Goal: Communication & Community: Ask a question

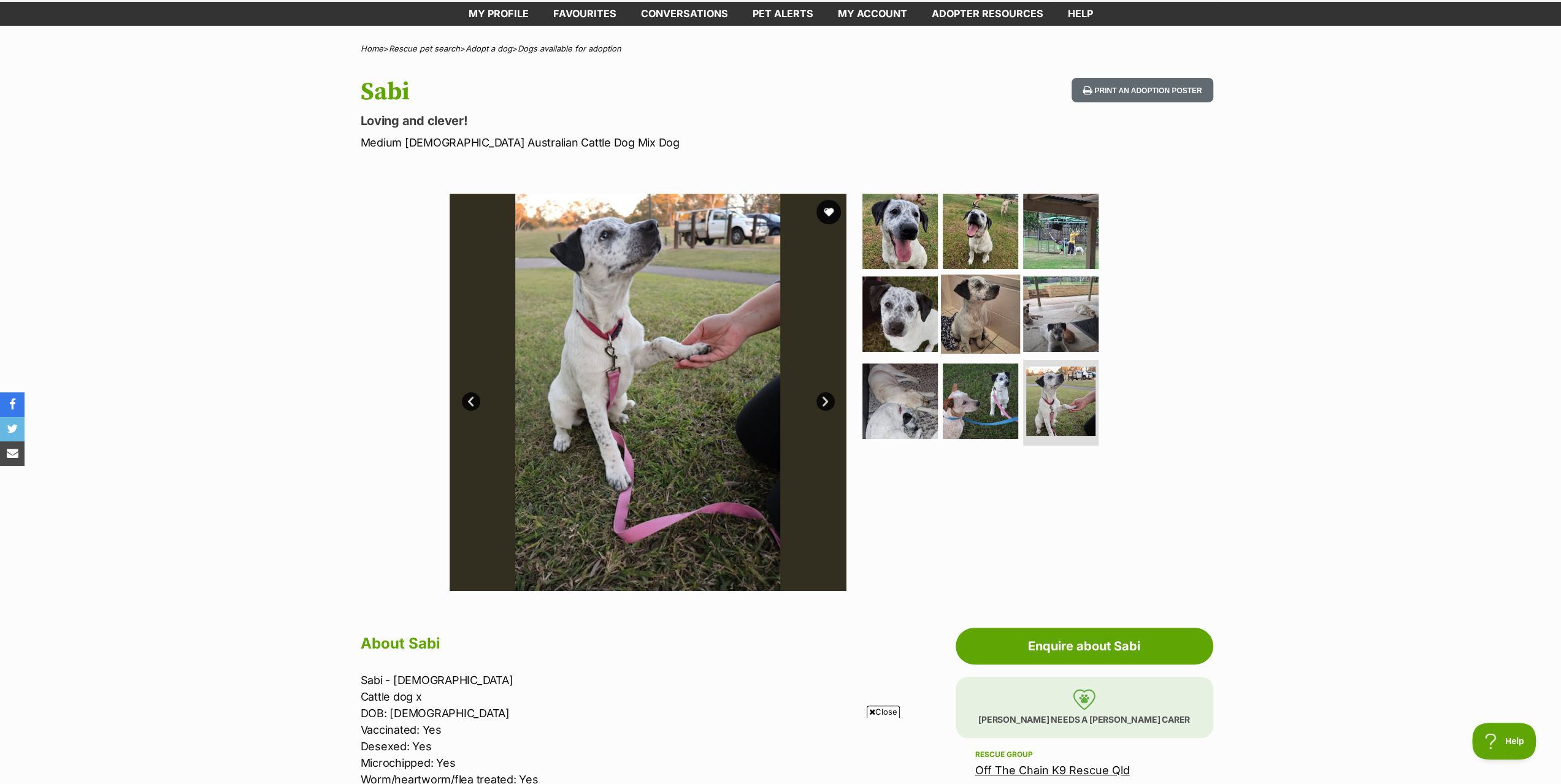
click at [972, 306] on img at bounding box center [980, 314] width 79 height 79
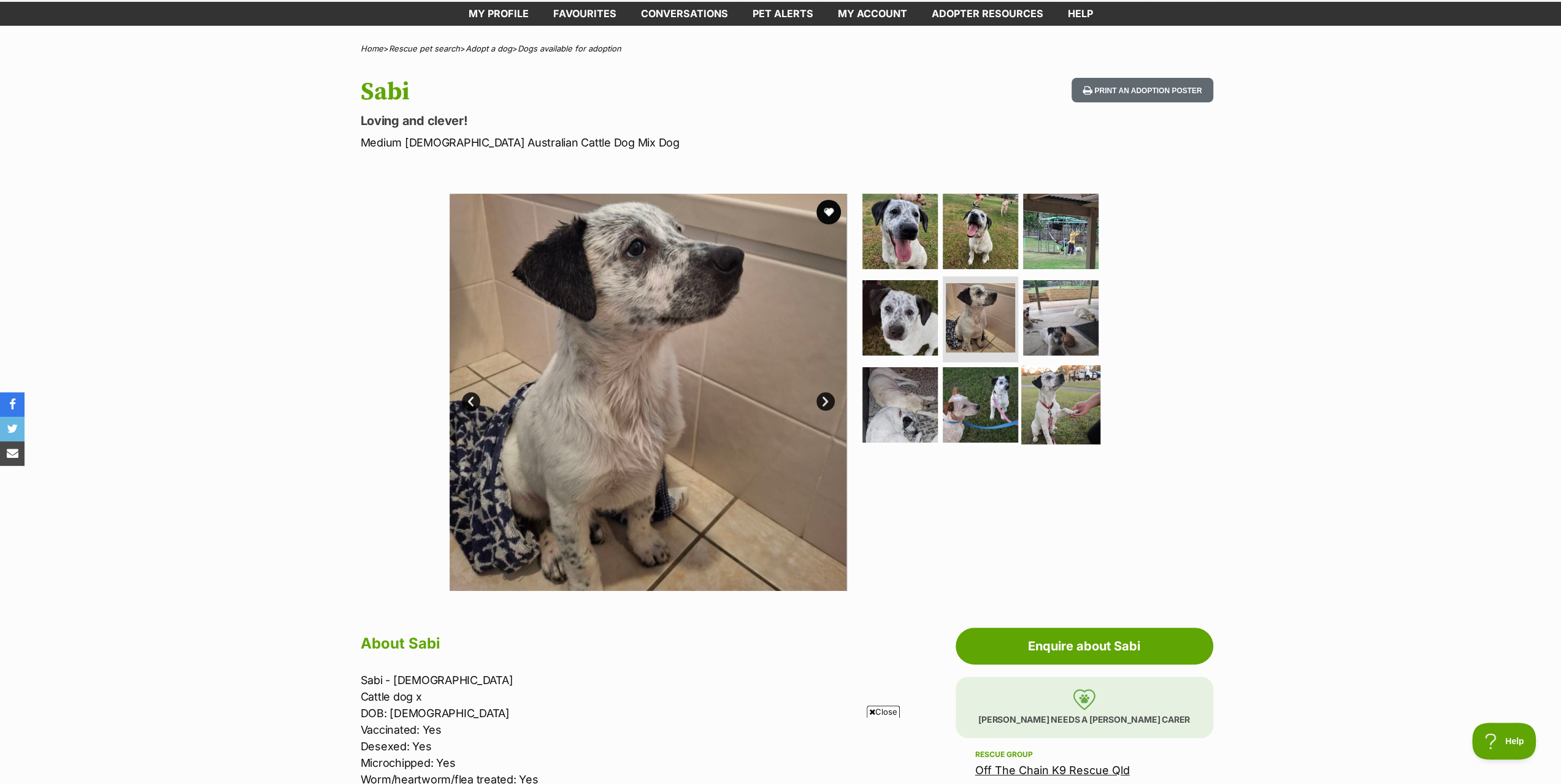
click at [1045, 381] on img at bounding box center [1061, 405] width 79 height 79
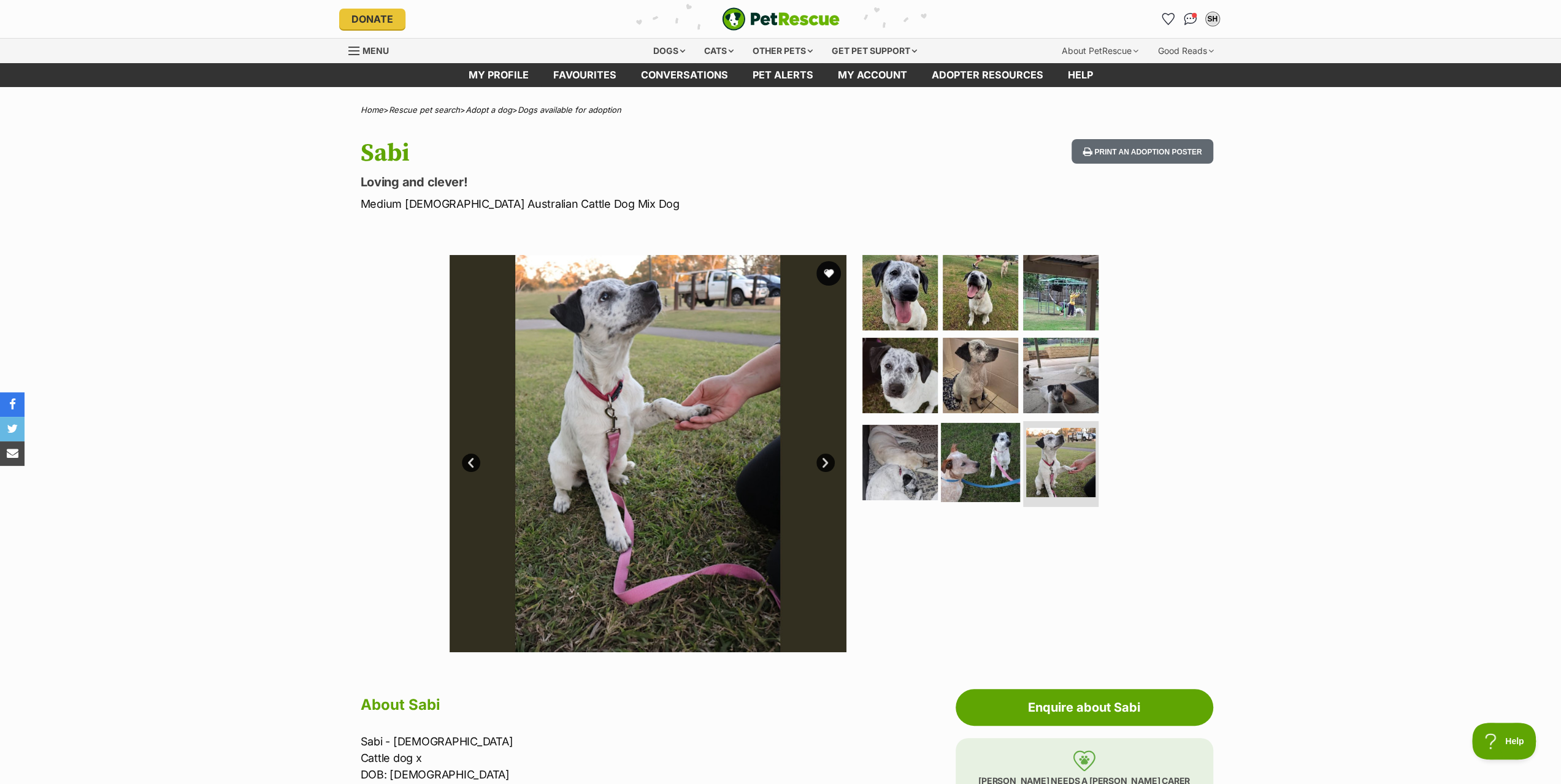
click at [973, 445] on img at bounding box center [980, 463] width 79 height 79
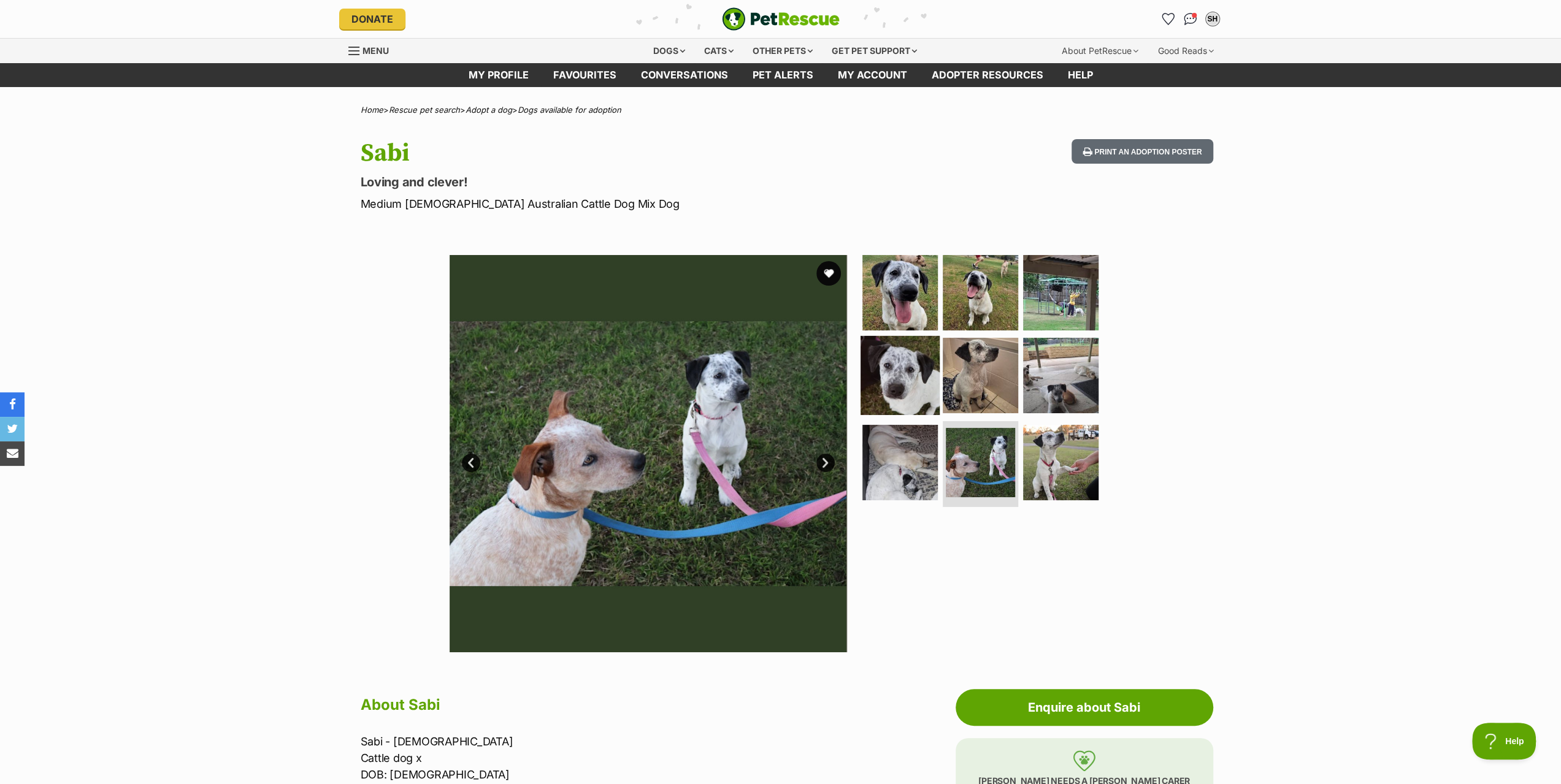
click at [896, 382] on img at bounding box center [900, 376] width 79 height 79
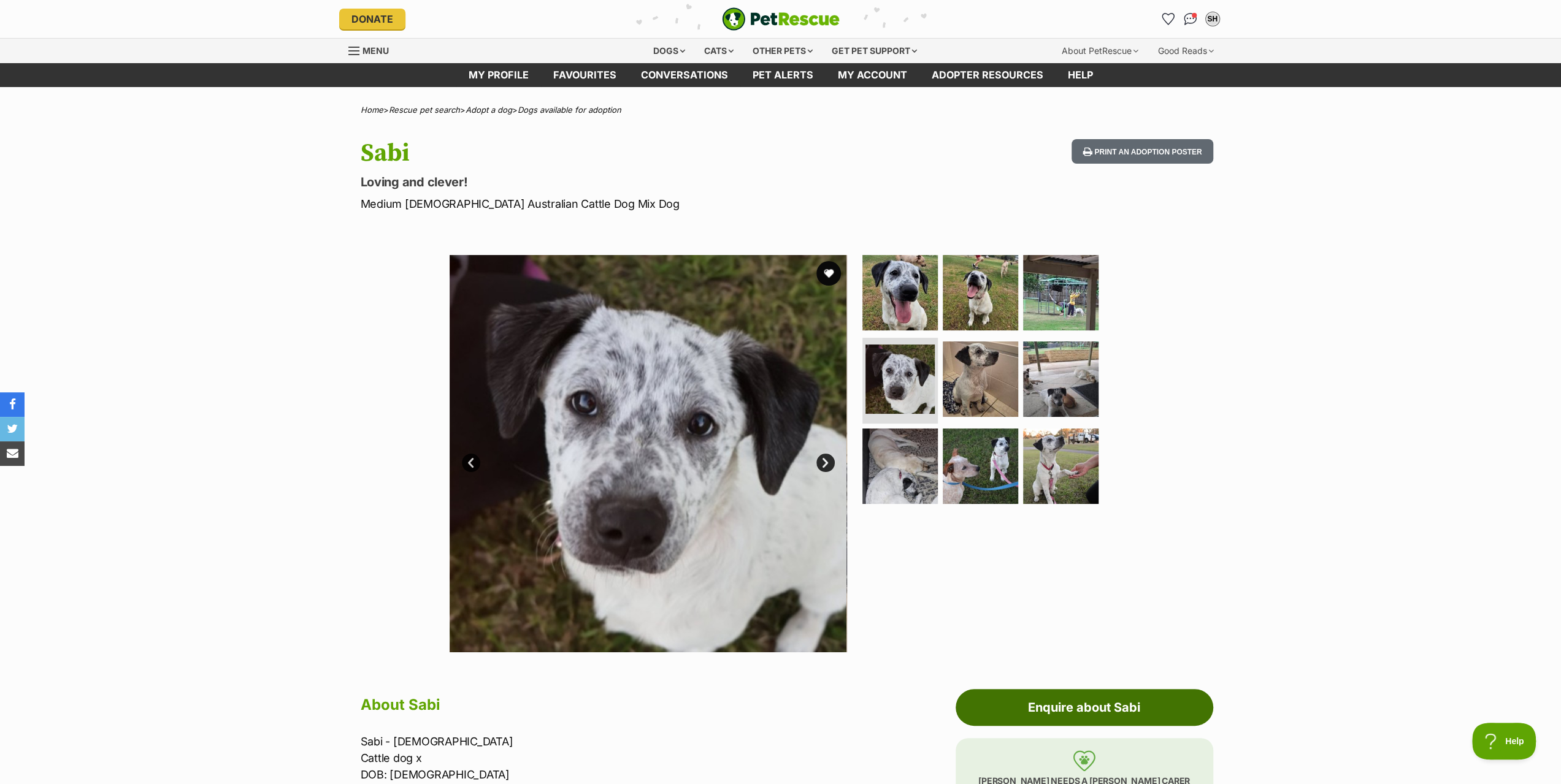
click at [1085, 705] on link "Enquire about Sabi" at bounding box center [1084, 707] width 258 height 36
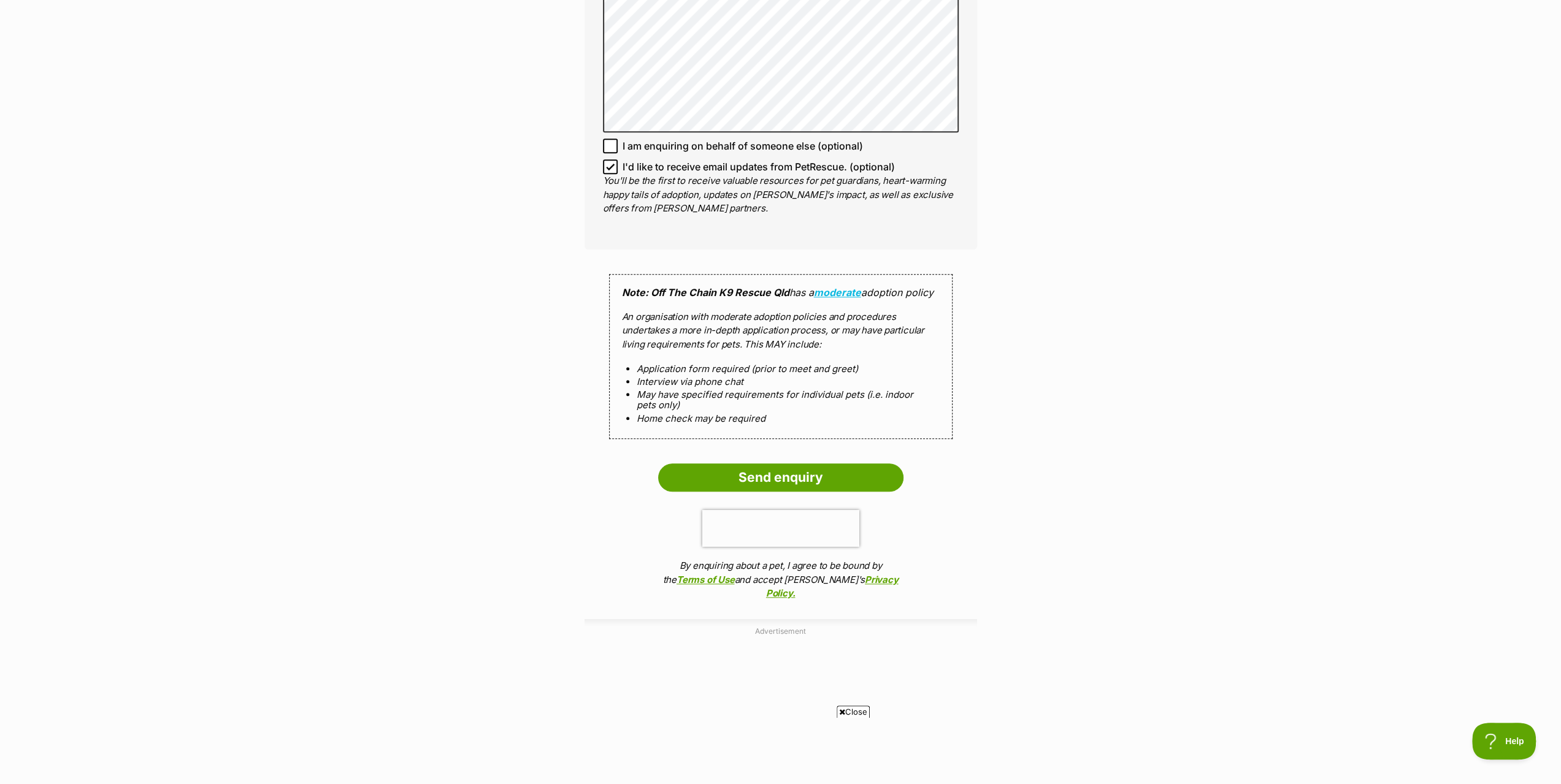
scroll to position [920, 0]
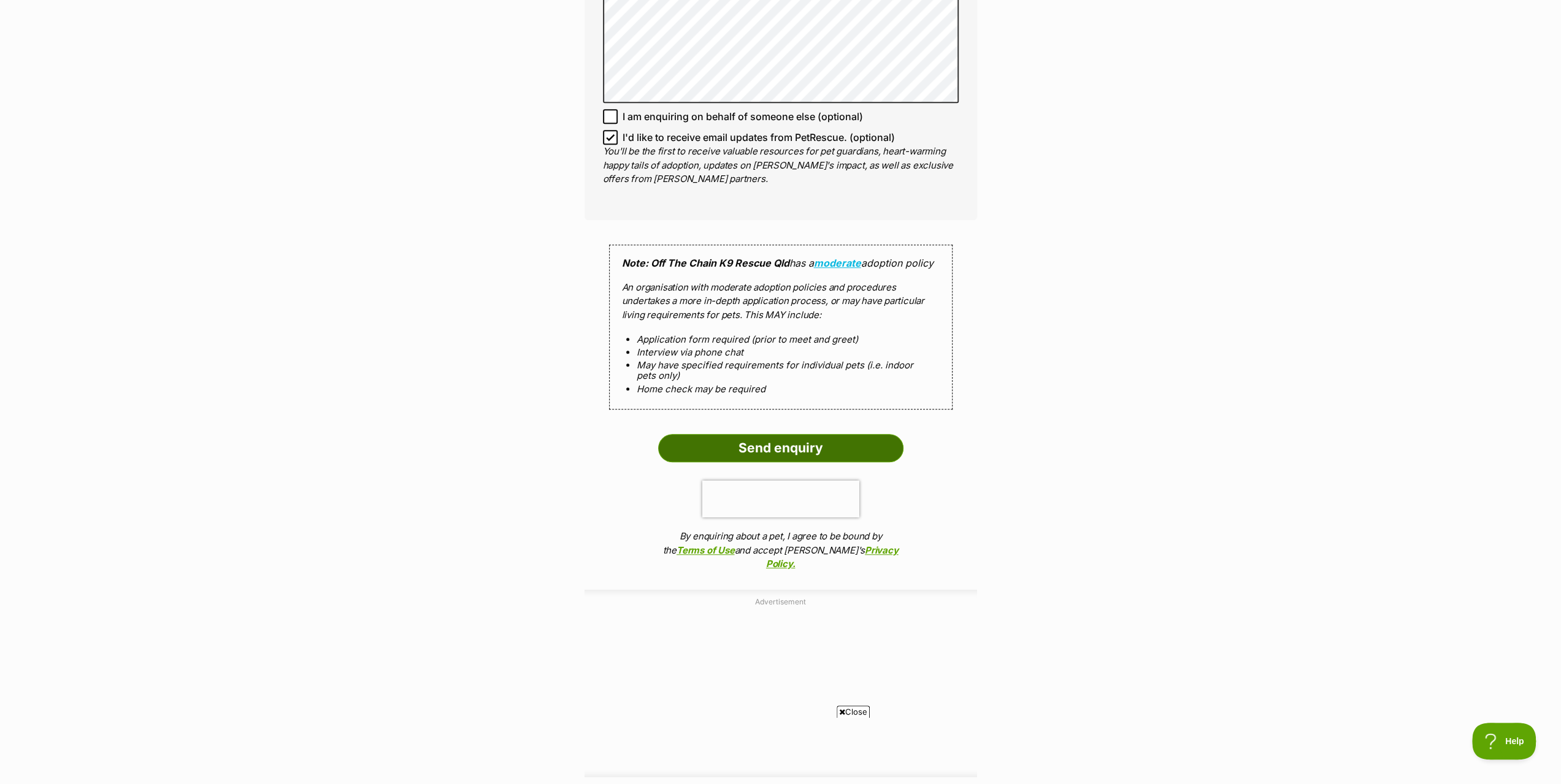
click at [792, 434] on input "Send enquiry" at bounding box center [780, 448] width 245 height 29
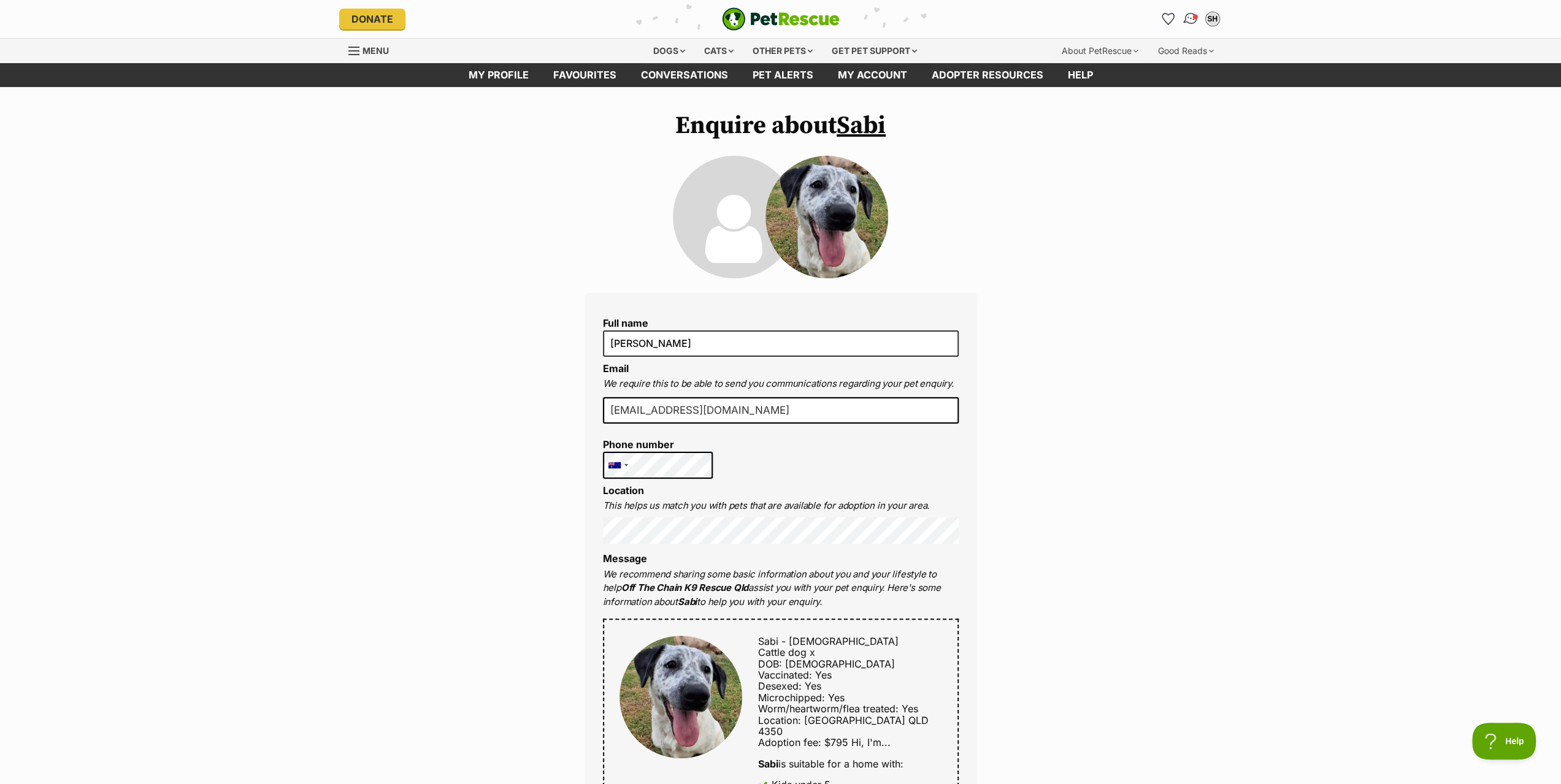
click at [1189, 21] on img "Conversations" at bounding box center [1190, 19] width 17 height 16
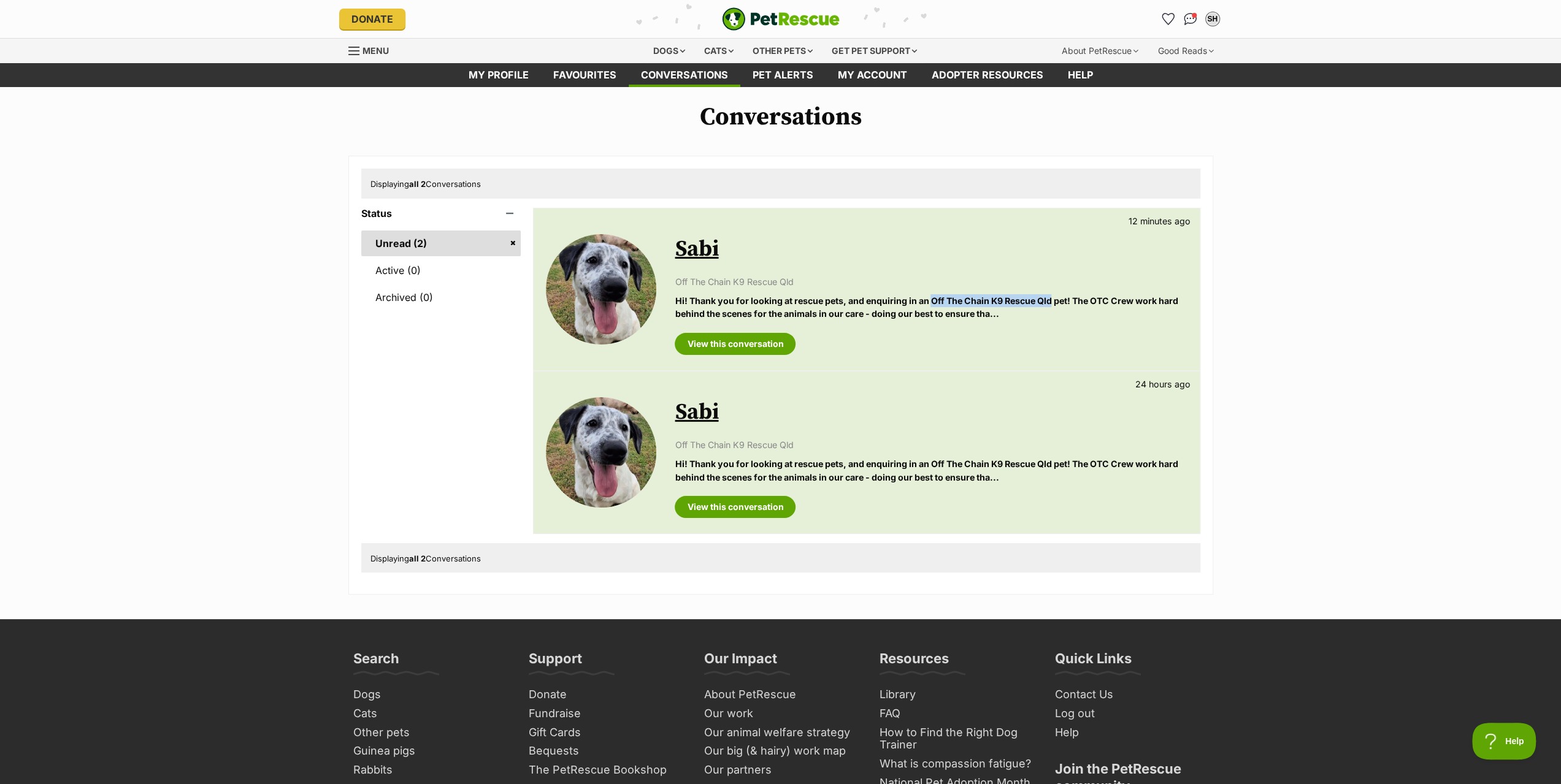
drag, startPoint x: 932, startPoint y: 299, endPoint x: 1054, endPoint y: 301, distance: 122.0
click at [1054, 301] on p "Hi! Thank you for looking at rescue pets, and enquiring in an Off The Chain K9 …" at bounding box center [931, 307] width 512 height 26
copy p "Off The Chain K9 Rescue Qld"
click at [727, 505] on link "View this conversation" at bounding box center [735, 507] width 121 height 22
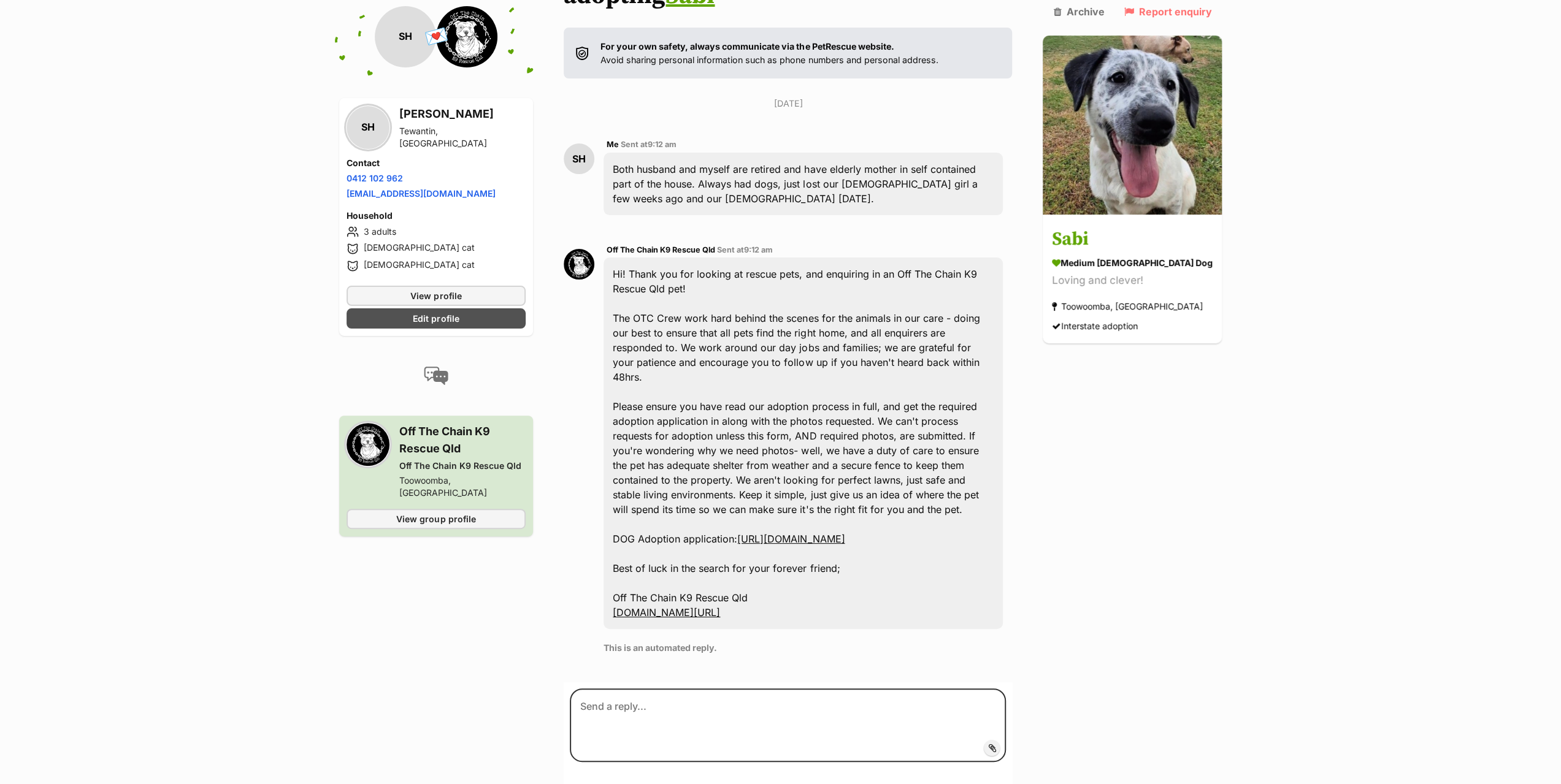
scroll to position [147, 0]
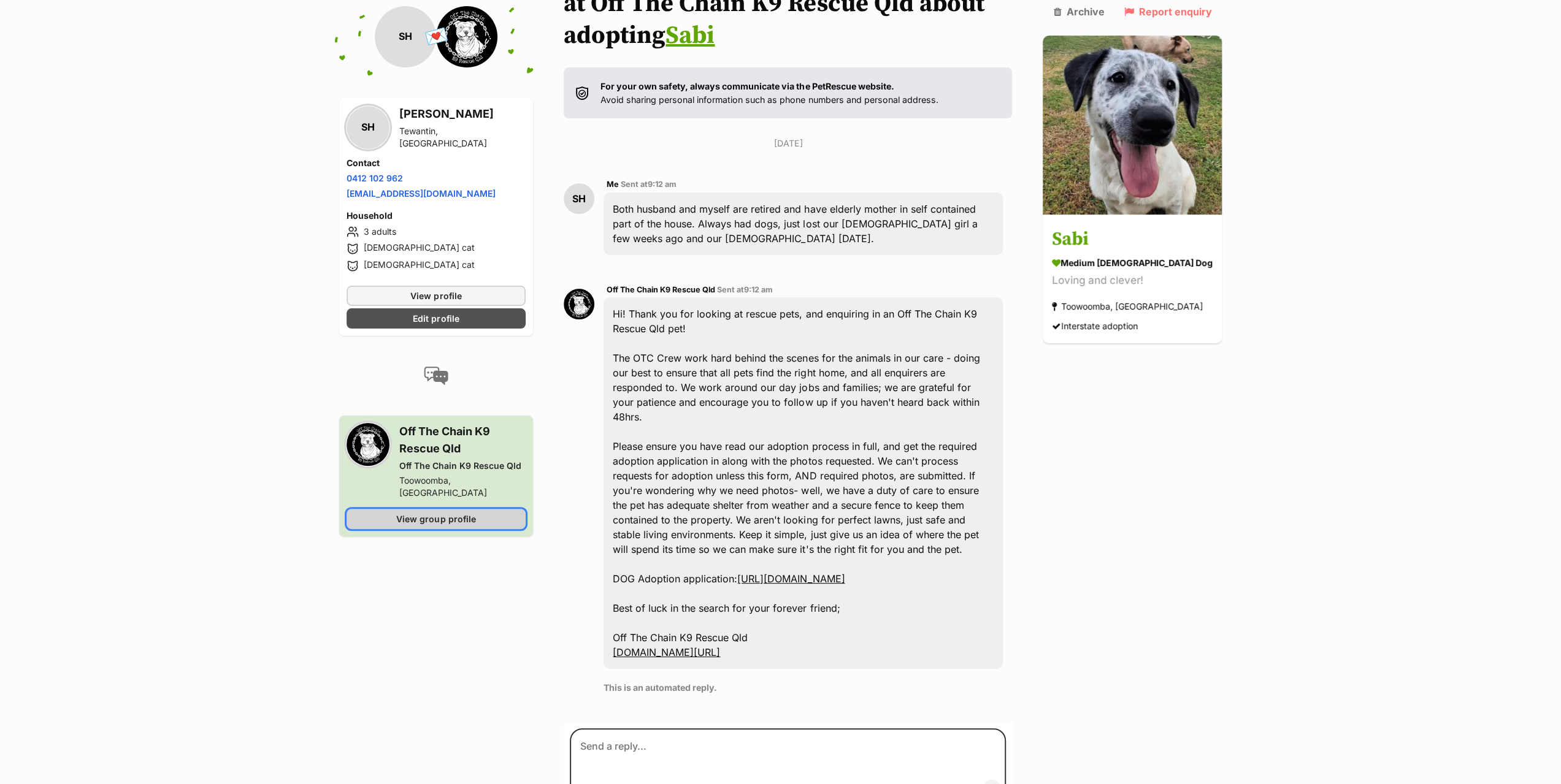
click at [454, 512] on span "View group profile" at bounding box center [436, 518] width 79 height 13
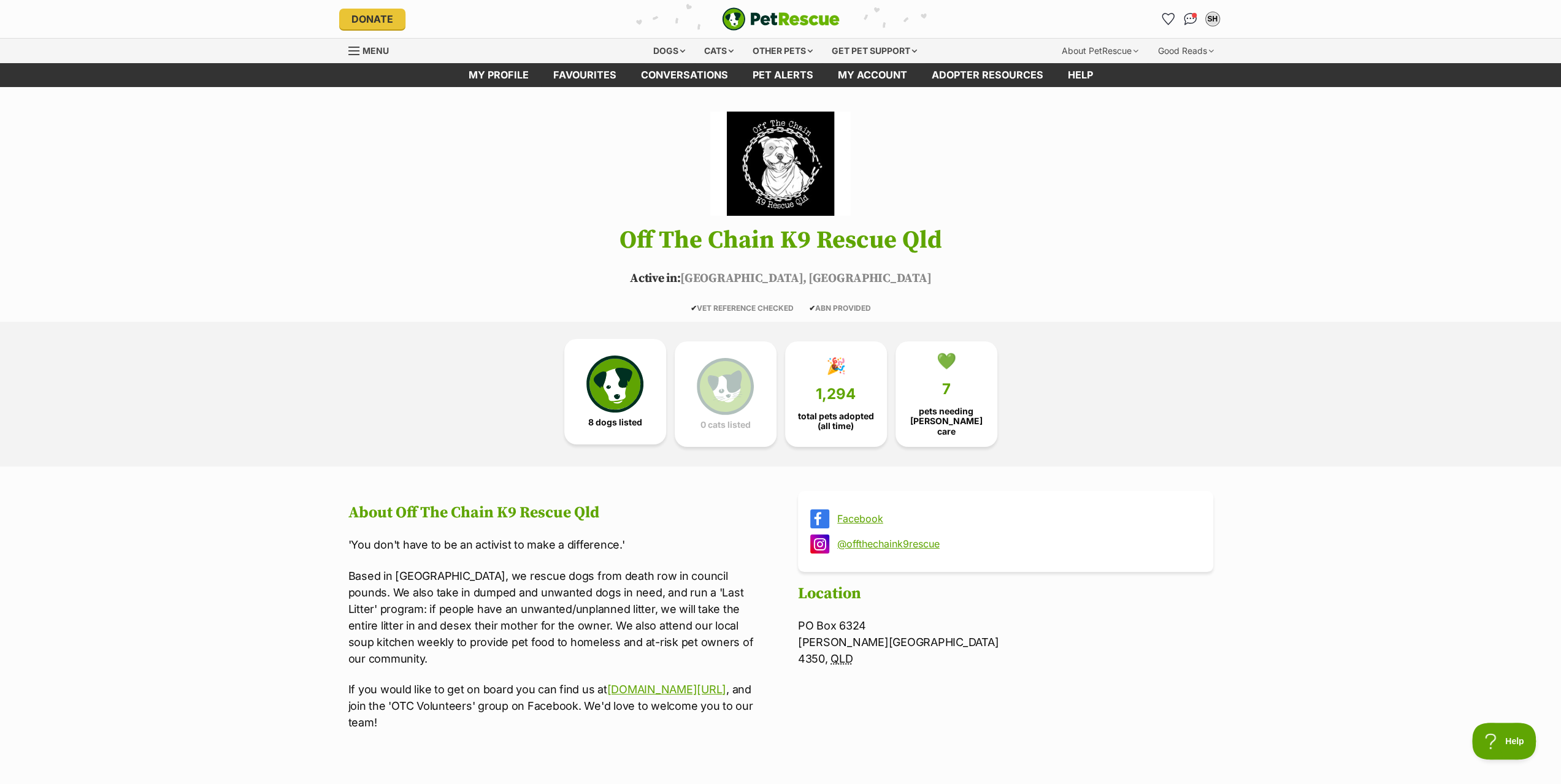
click at [604, 383] on img at bounding box center [614, 384] width 56 height 56
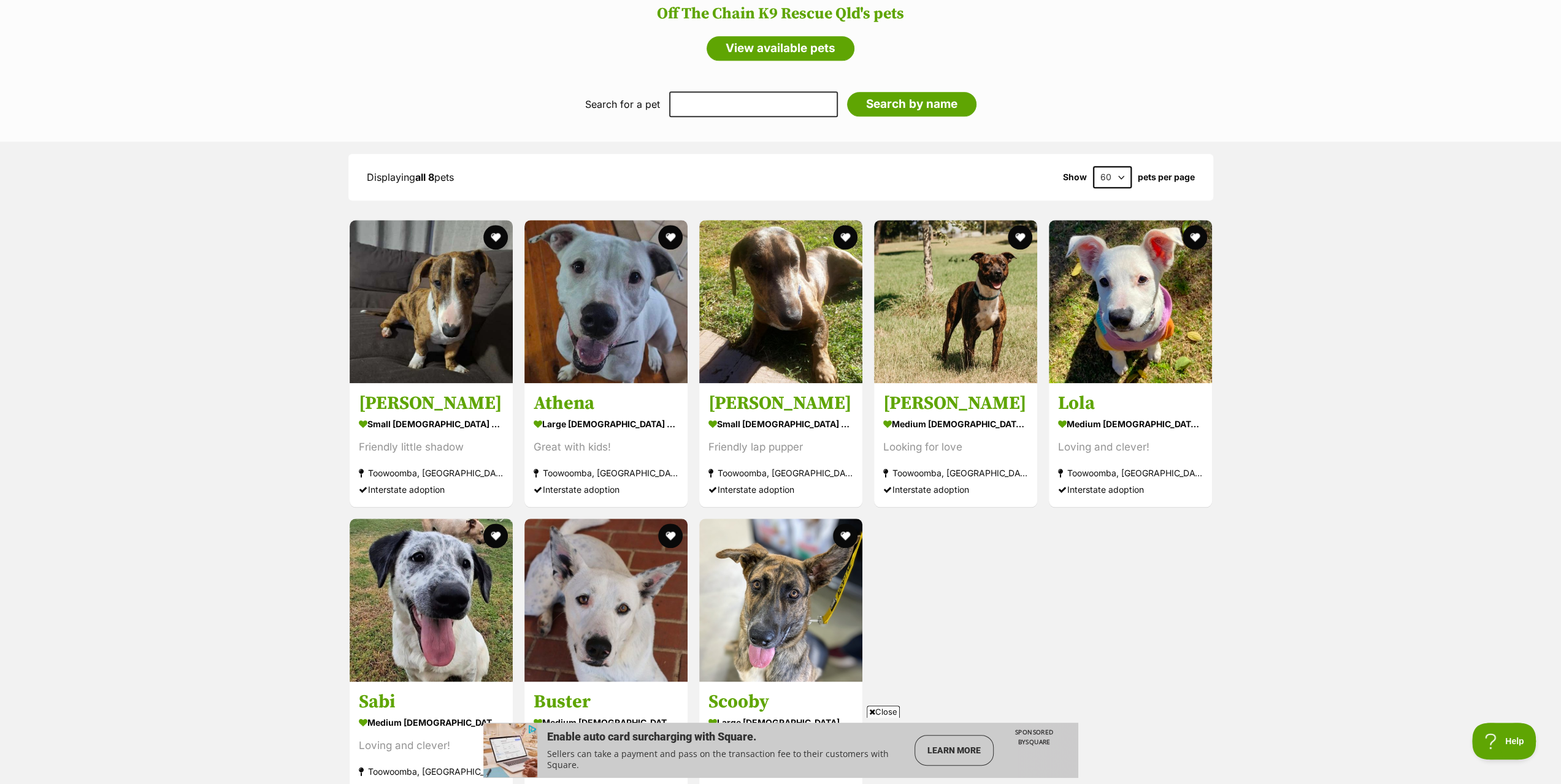
click at [1306, 369] on div "Displaying all 8 pets Show 60 120 pets per page Visit PetRescue TV (external si…" at bounding box center [780, 480] width 1561 height 678
click at [892, 713] on span "Close" at bounding box center [884, 711] width 33 height 12
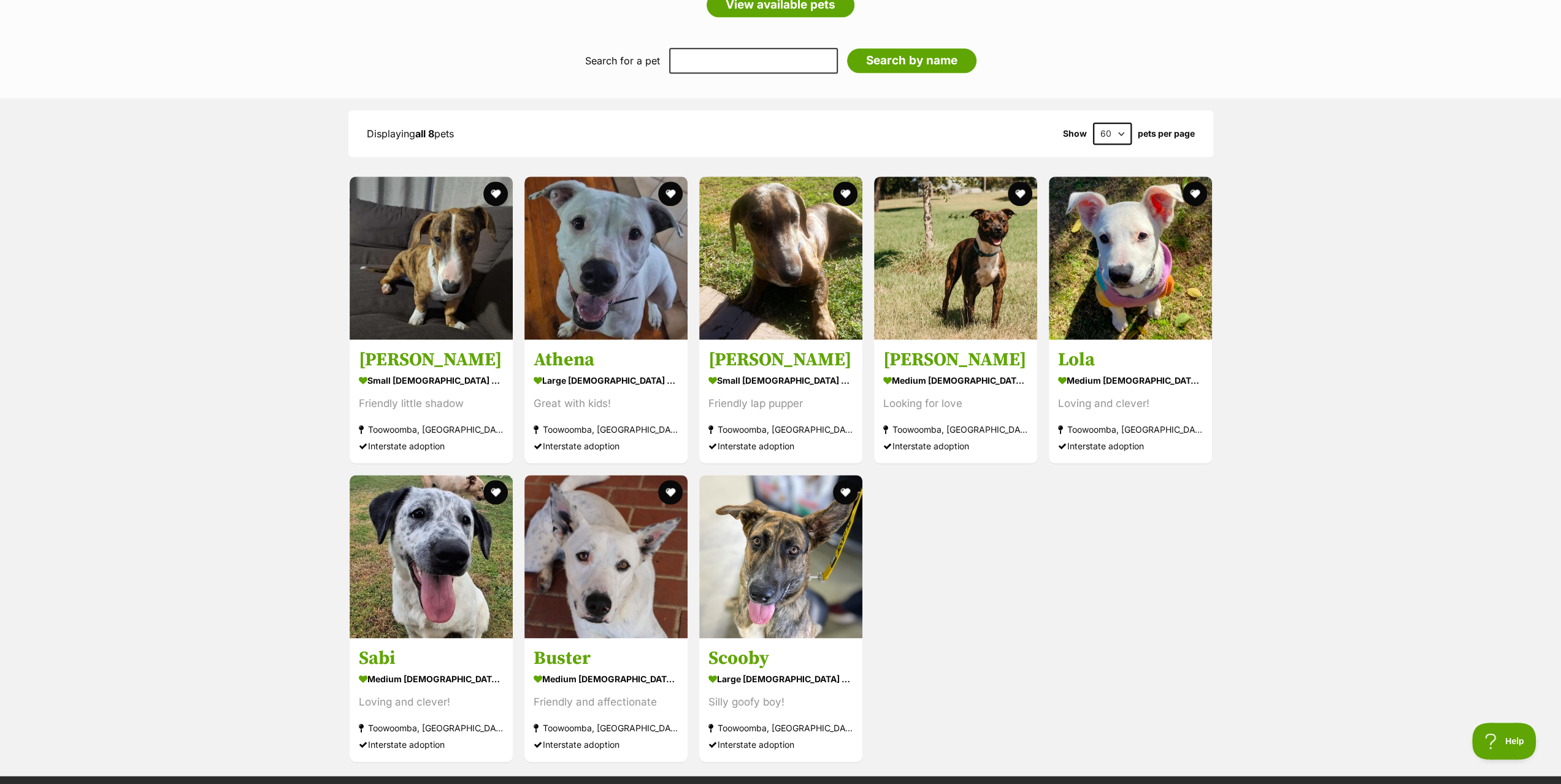
scroll to position [1156, 0]
